Goal: Information Seeking & Learning: Find specific fact

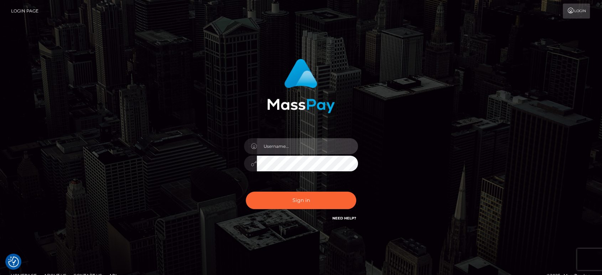
click at [316, 145] on input "text" at bounding box center [307, 146] width 101 height 16
paste input "[PERSON_NAME].B2"
type input "[PERSON_NAME].B2"
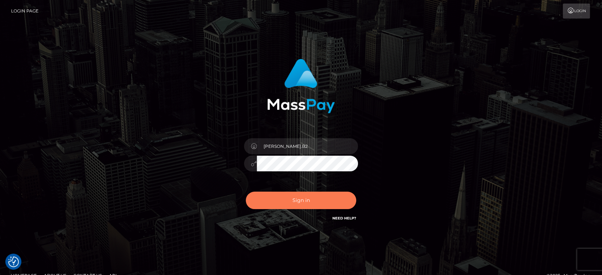
click at [308, 195] on button "Sign in" at bounding box center [301, 200] width 110 height 17
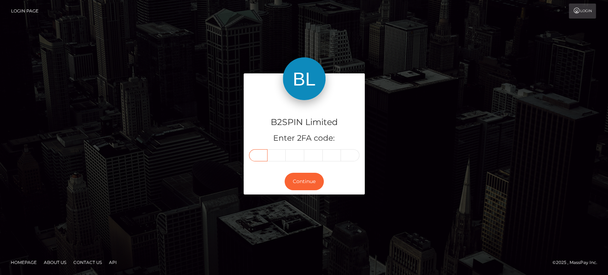
paste input "7"
type input "7"
type input "8"
type input "7"
type input "5"
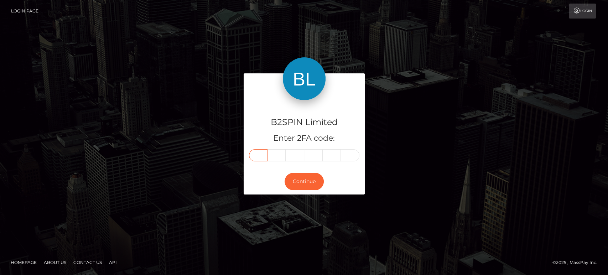
type input "8"
type input "9"
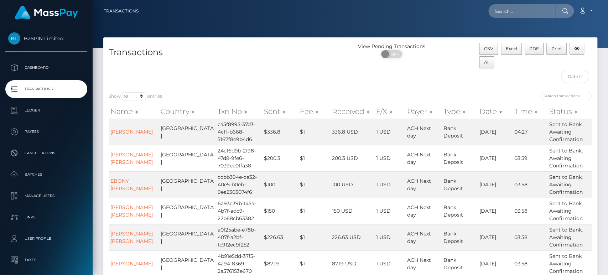
scroll to position [178, 0]
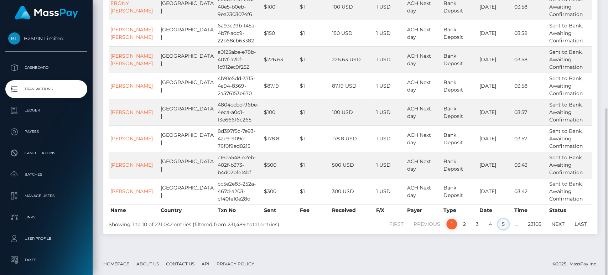
click at [504, 224] on link "5" at bounding box center [503, 224] width 11 height 11
click at [502, 222] on link "6" at bounding box center [503, 224] width 11 height 11
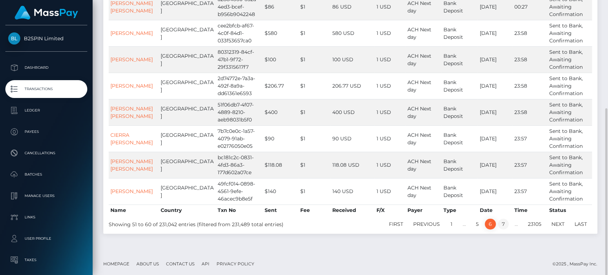
click at [505, 222] on link "7" at bounding box center [503, 224] width 11 height 11
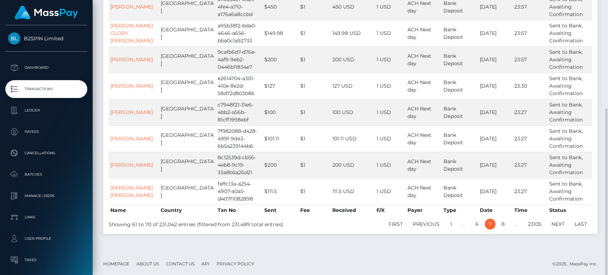
click at [505, 216] on th "Date" at bounding box center [495, 210] width 35 height 11
click at [503, 229] on link "8" at bounding box center [503, 224] width 11 height 11
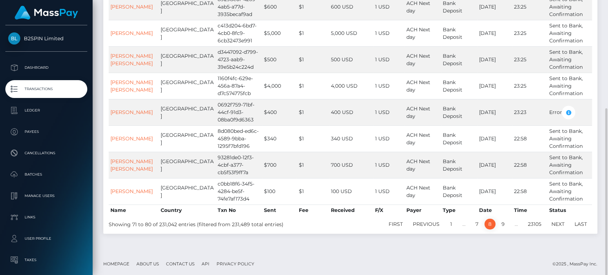
click at [505, 229] on div "Show 10 25 50 100 250 500 1,000 3,500 entries Name Country Txn No Sent Fee Rece…" at bounding box center [350, 71] width 494 height 325
click at [505, 226] on link "9" at bounding box center [503, 224] width 11 height 11
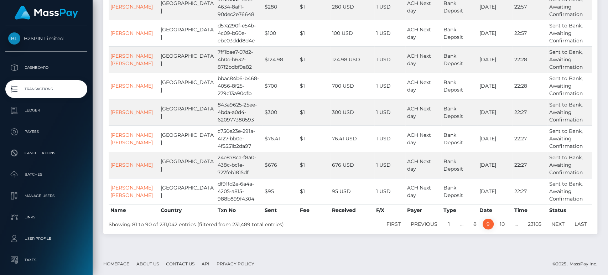
click at [505, 226] on link "10" at bounding box center [502, 224] width 13 height 11
click at [504, 226] on link "11" at bounding box center [502, 224] width 11 height 11
click at [507, 227] on link "12" at bounding box center [502, 224] width 12 height 11
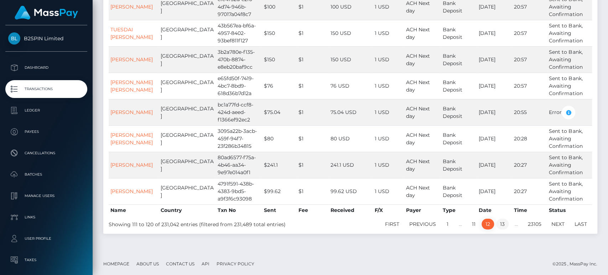
click at [504, 224] on link "13" at bounding box center [502, 224] width 12 height 11
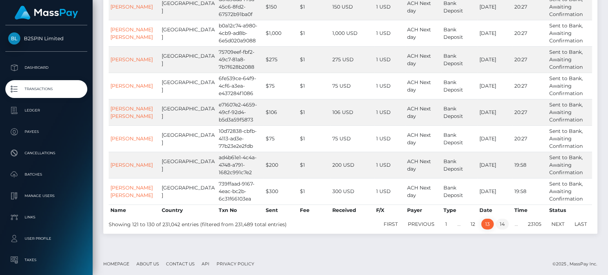
click at [505, 224] on link "14" at bounding box center [502, 224] width 13 height 11
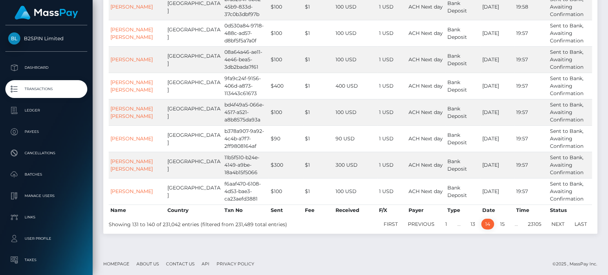
click at [506, 224] on link "15" at bounding box center [502, 224] width 12 height 11
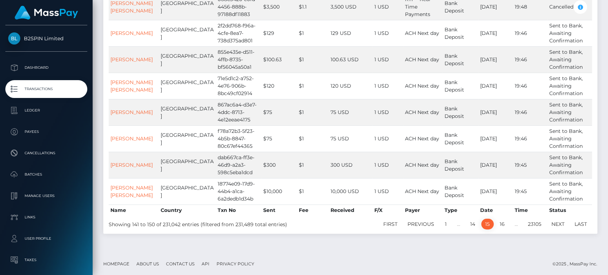
click at [506, 224] on link "16" at bounding box center [502, 224] width 13 height 11
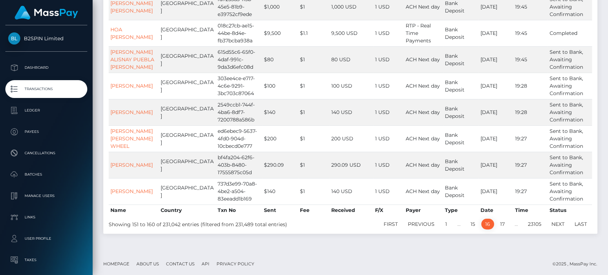
click at [506, 224] on link "17" at bounding box center [502, 224] width 12 height 11
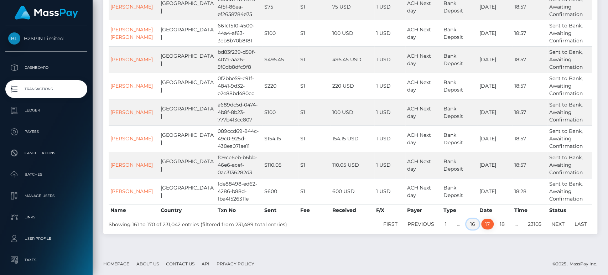
click at [473, 223] on link "16" at bounding box center [472, 224] width 13 height 11
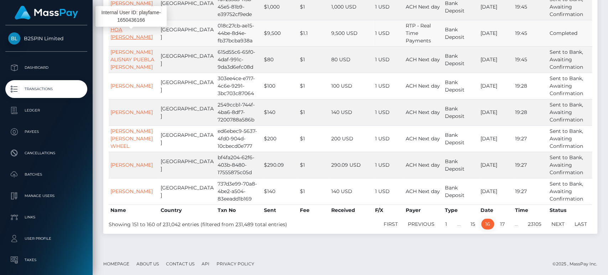
click at [133, 31] on link "HOA ANH PHAM" at bounding box center [131, 33] width 42 height 14
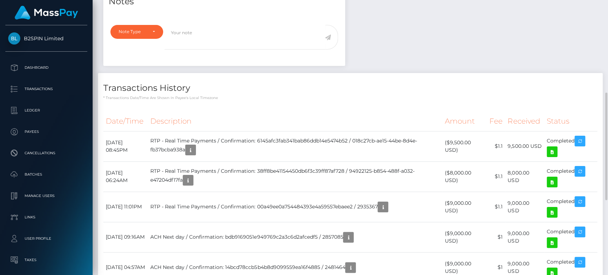
scroll to position [86, 157]
click at [553, 156] on icon at bounding box center [552, 152] width 9 height 9
